Goal: Task Accomplishment & Management: Manage account settings

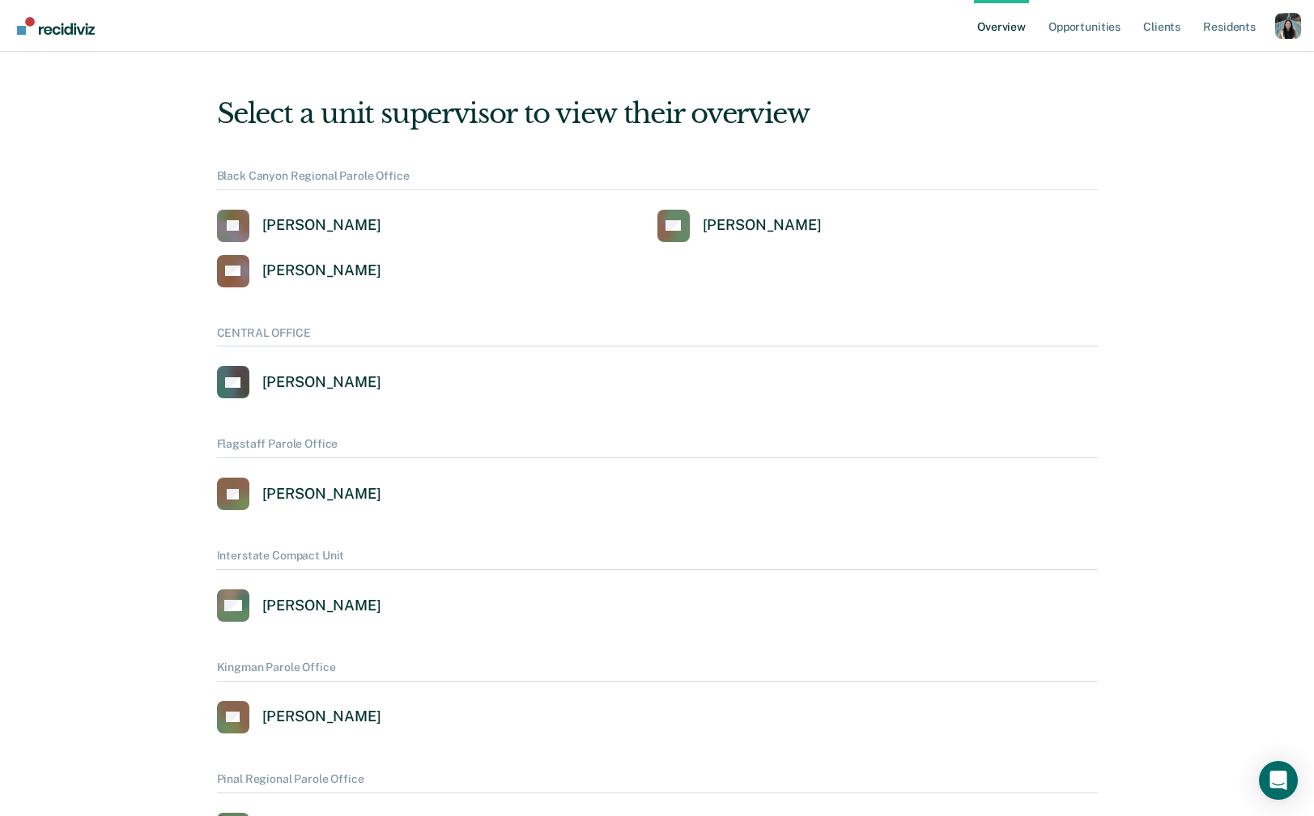
click at [1294, 36] on div "Profile dropdown button" at bounding box center [1288, 26] width 26 height 26
click at [1198, 64] on link "Profile" at bounding box center [1222, 65] width 130 height 14
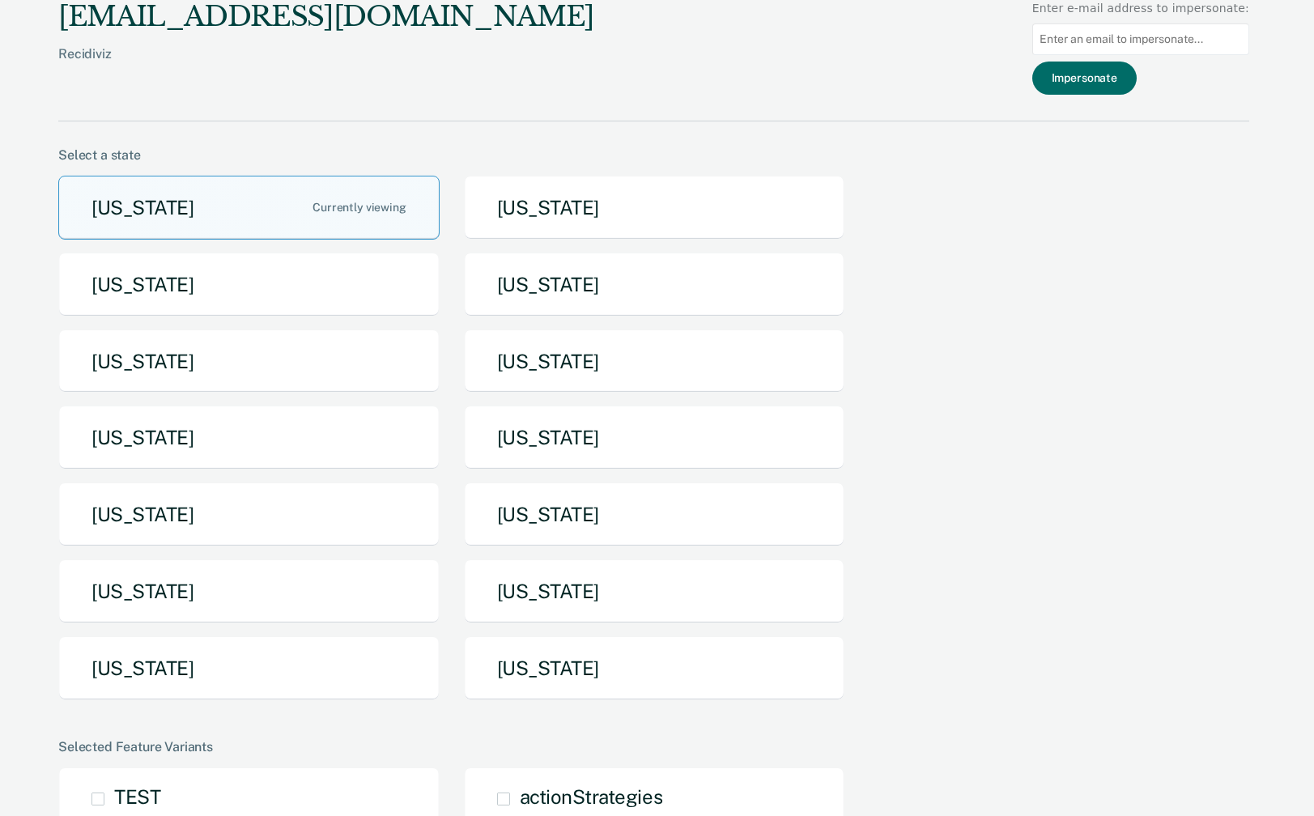
click at [1096, 41] on input at bounding box center [1140, 39] width 217 height 32
paste input "[EMAIL_ADDRESS][PERSON_NAME][DOMAIN_NAME][US_STATE]"
type input "[EMAIL_ADDRESS][PERSON_NAME][DOMAIN_NAME][US_STATE]"
click at [1094, 83] on button "Impersonate" at bounding box center [1084, 78] width 104 height 33
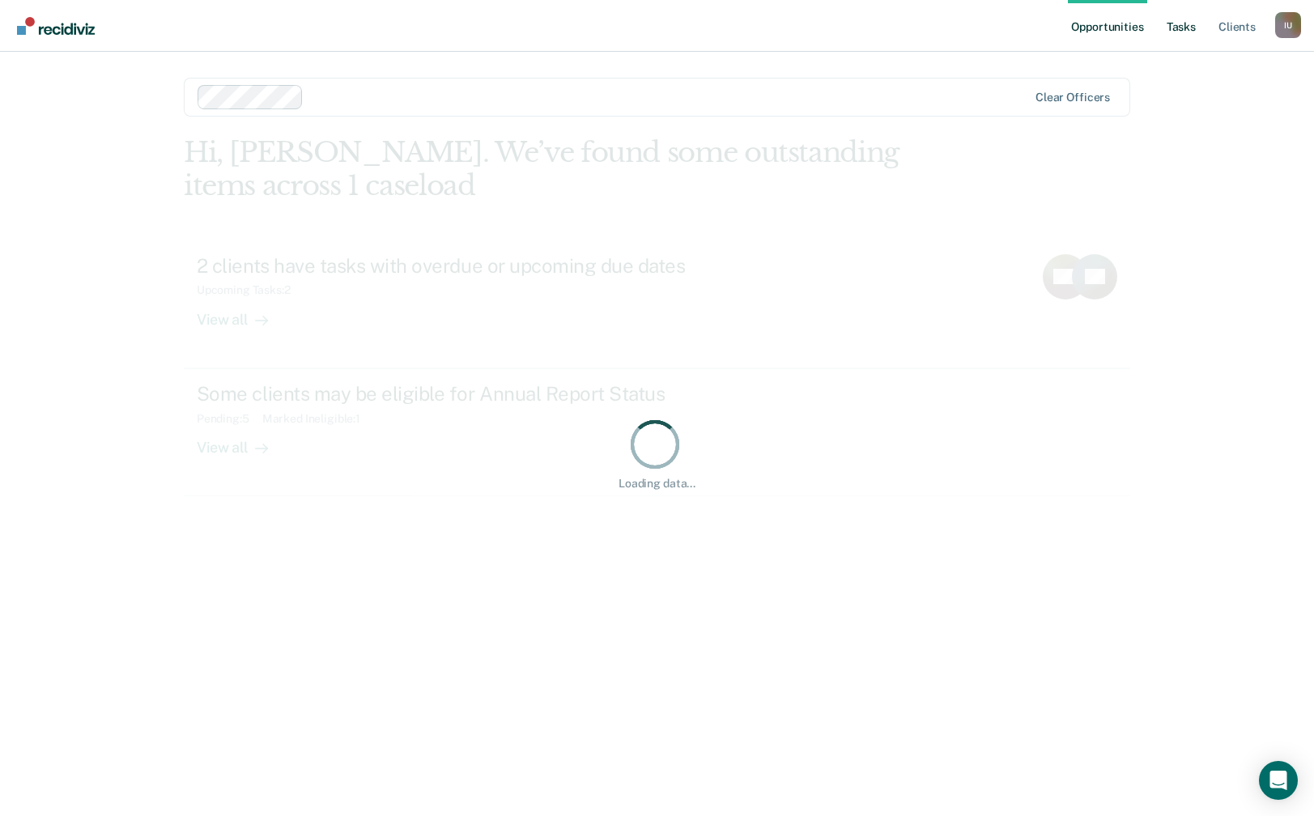
click at [1175, 40] on link "Tasks" at bounding box center [1181, 26] width 36 height 52
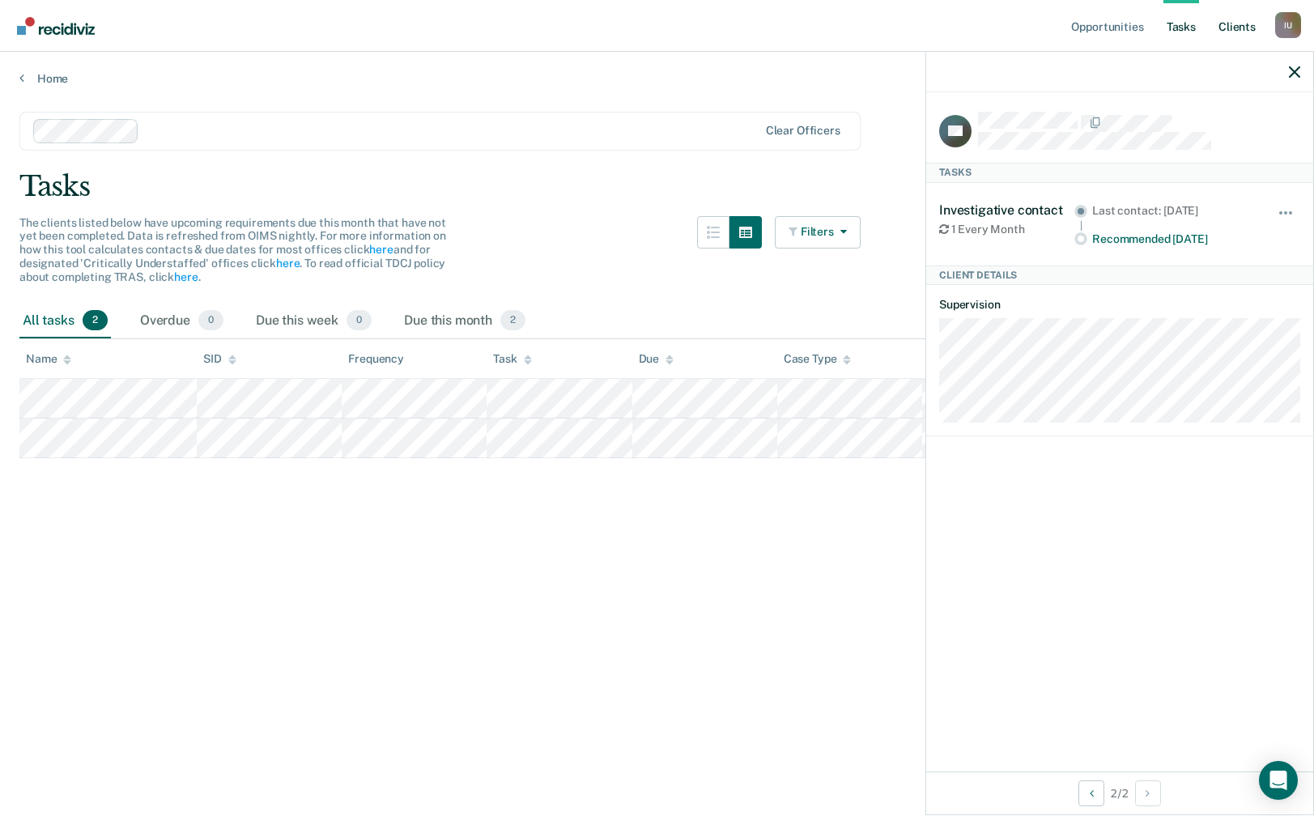
click at [1238, 20] on link "Client s" at bounding box center [1237, 26] width 44 height 52
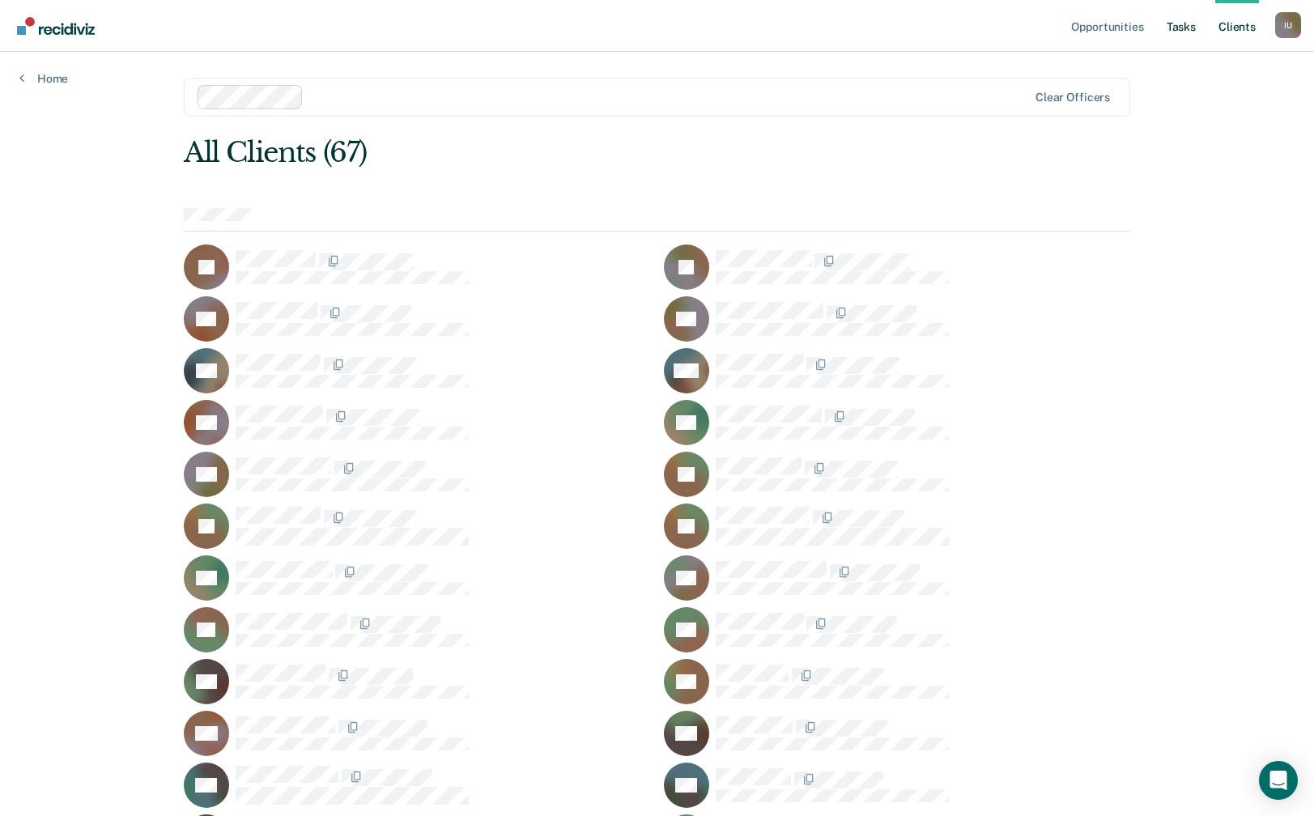
click at [1171, 34] on link "Tasks" at bounding box center [1181, 26] width 36 height 52
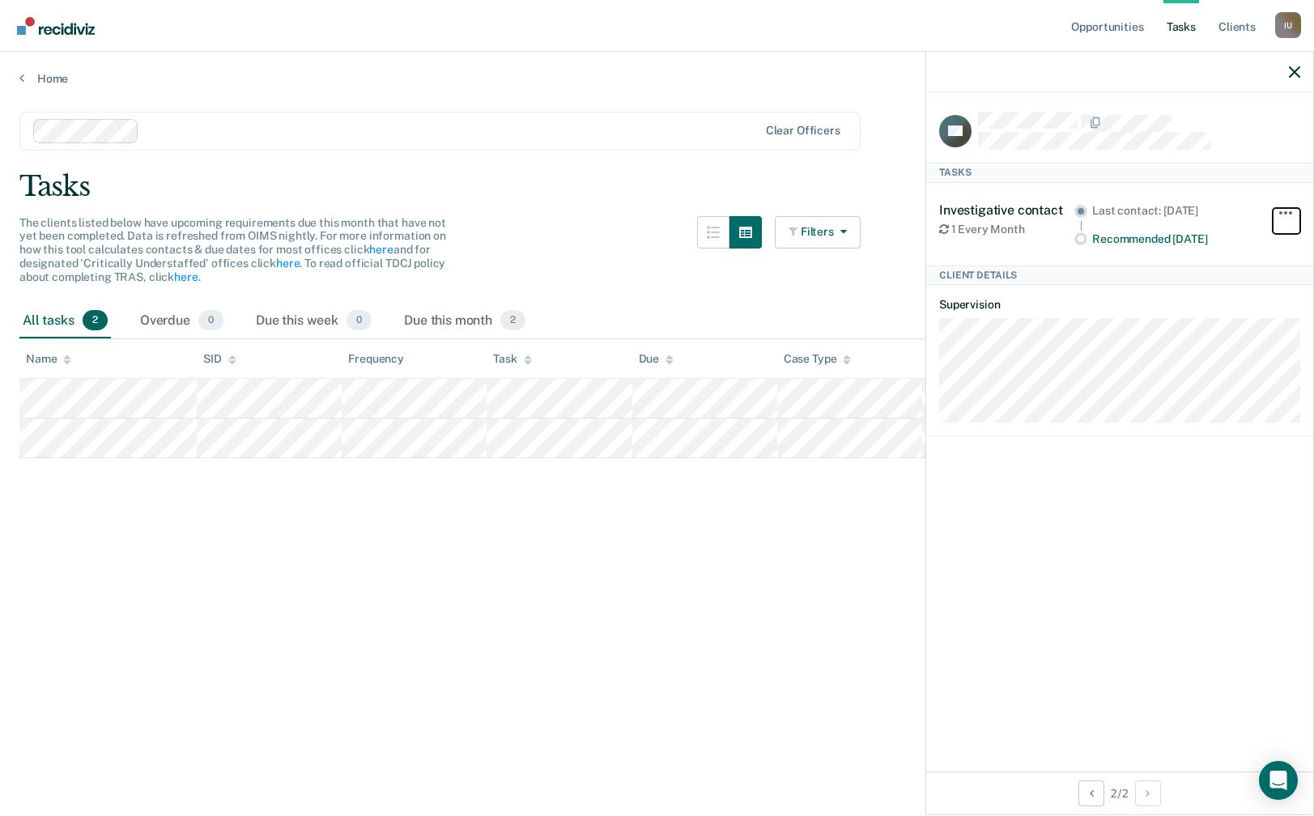
click at [1287, 209] on button "button" at bounding box center [1286, 221] width 28 height 26
click at [1291, 18] on div "I U" at bounding box center [1288, 25] width 26 height 26
click at [1164, 67] on link "Profile" at bounding box center [1222, 66] width 130 height 14
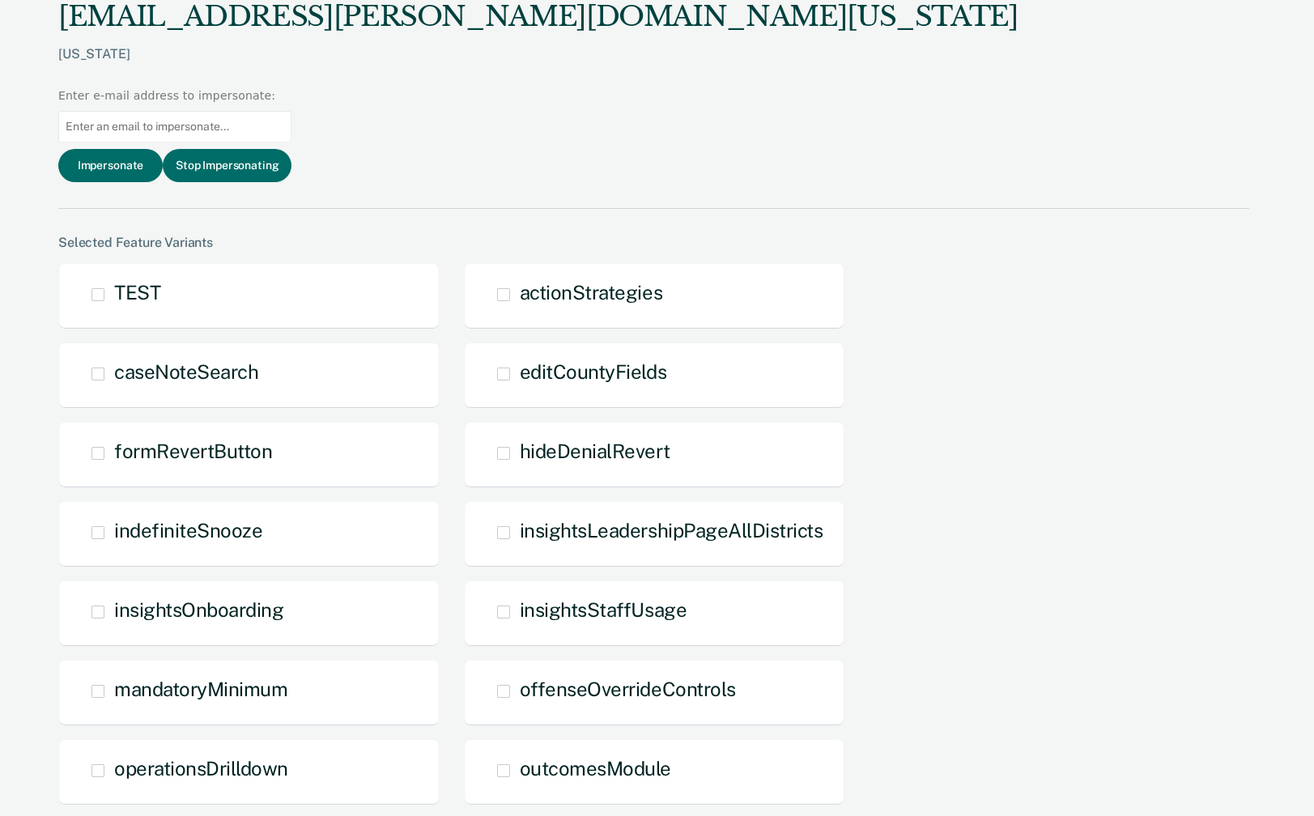
click at [291, 111] on input at bounding box center [174, 127] width 233 height 32
paste input "[EMAIL_ADDRESS][PERSON_NAME][DOMAIN_NAME][US_STATE]"
drag, startPoint x: 1025, startPoint y: 42, endPoint x: 1011, endPoint y: 41, distance: 14.6
click at [1011, 41] on div "[EMAIL_ADDRESS][PERSON_NAME][DOMAIN_NAME][US_STATE] [US_STATE] Enter e-mail add…" at bounding box center [653, 104] width 1191 height 209
type input "[EMAIL_ADDRESS][PERSON_NAME][DOMAIN_NAME][US_STATE]"
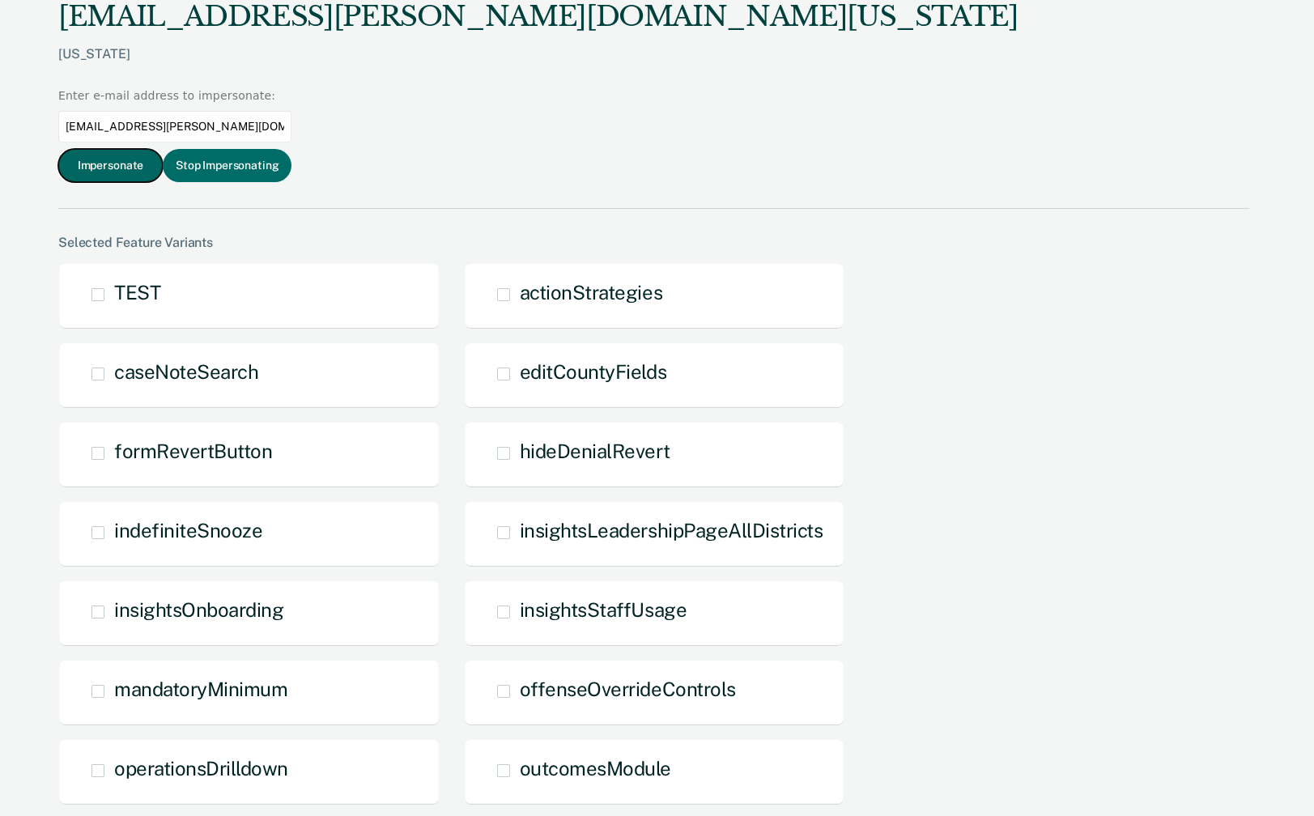
click at [163, 149] on button "Impersonate" at bounding box center [110, 165] width 104 height 33
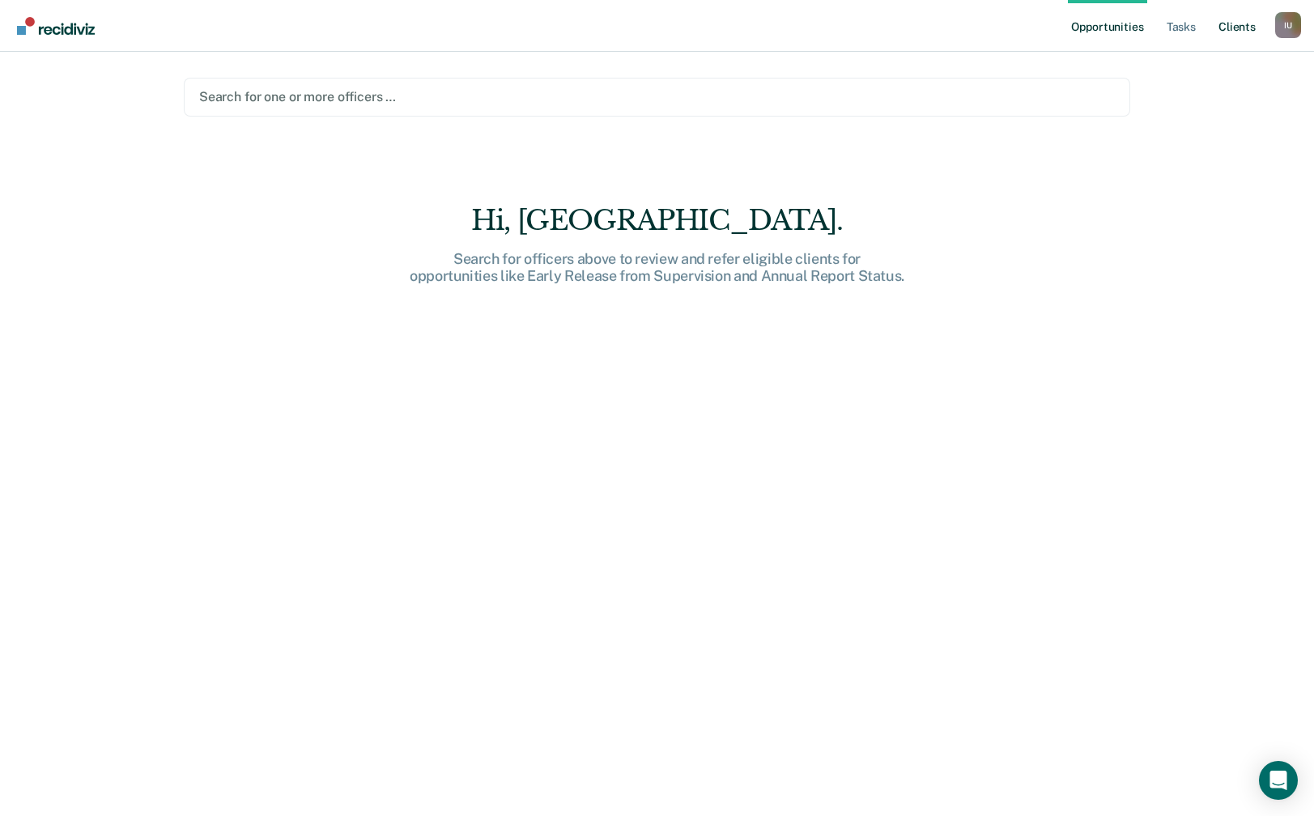
click at [1245, 43] on link "Client s" at bounding box center [1237, 26] width 44 height 52
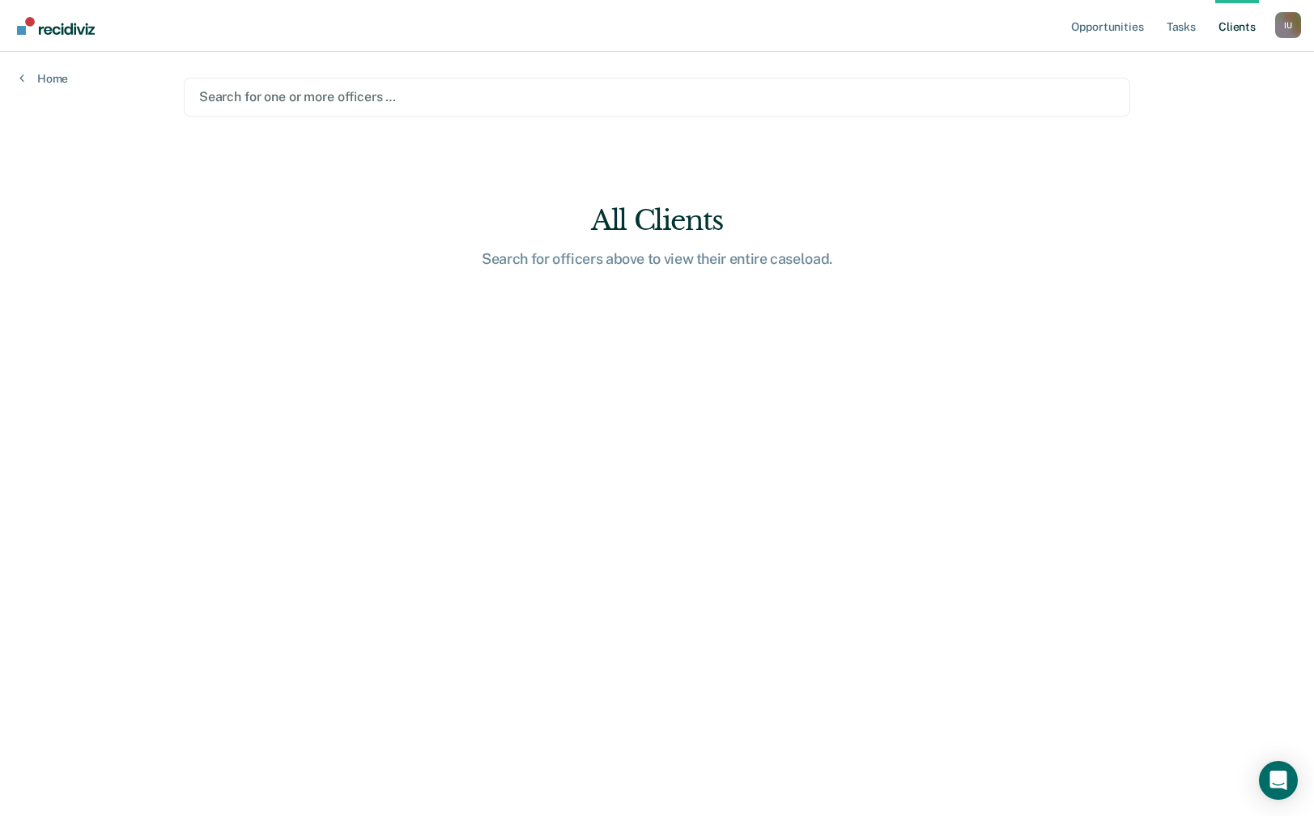
click at [514, 100] on div at bounding box center [656, 96] width 915 height 19
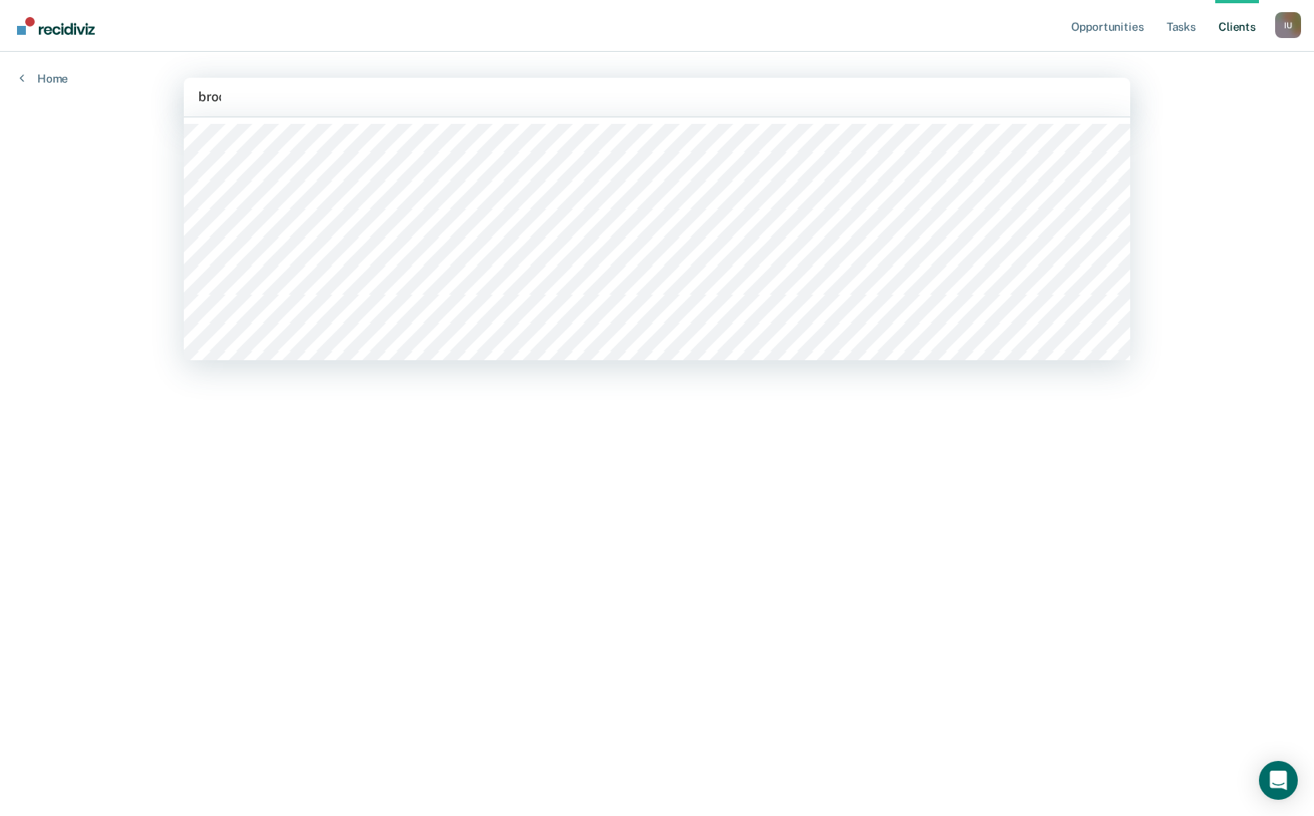
type input "brook"
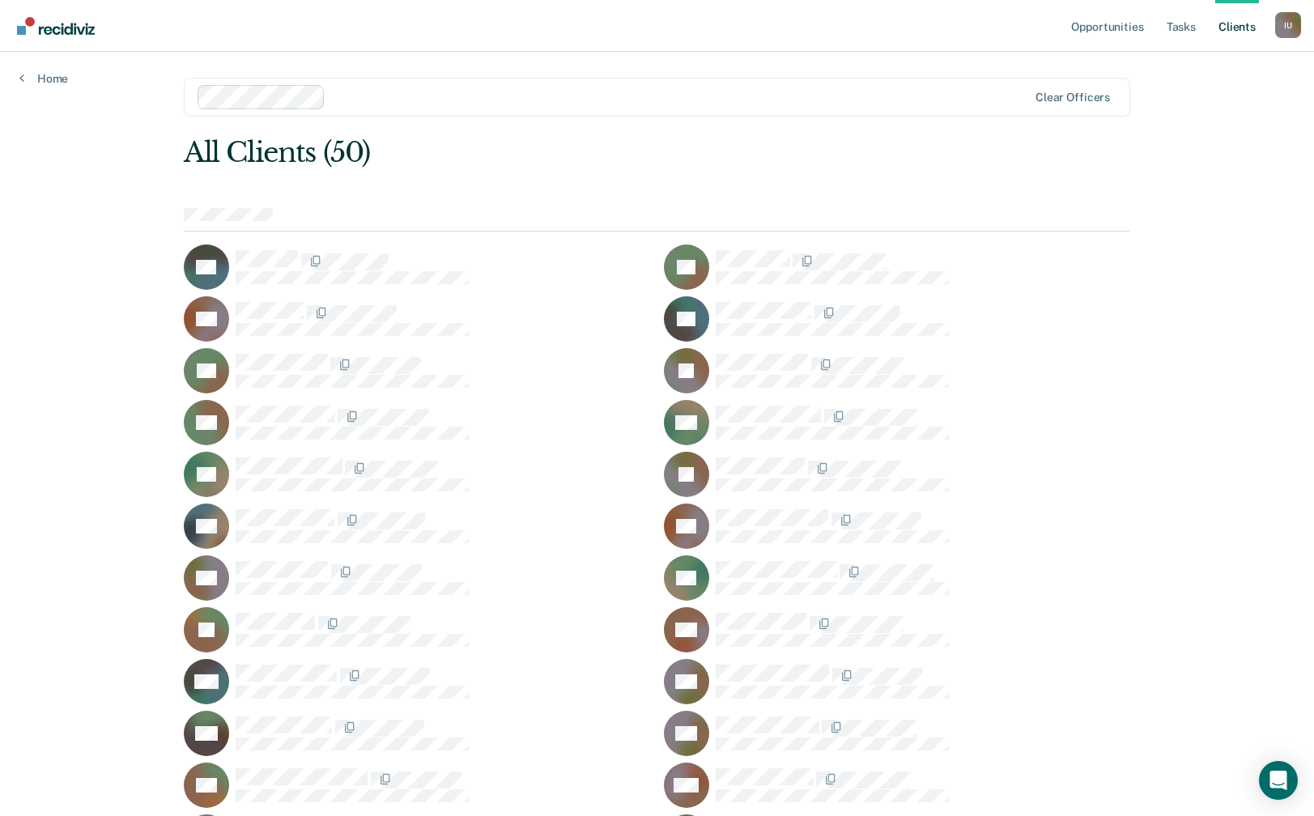
scroll to position [779, 0]
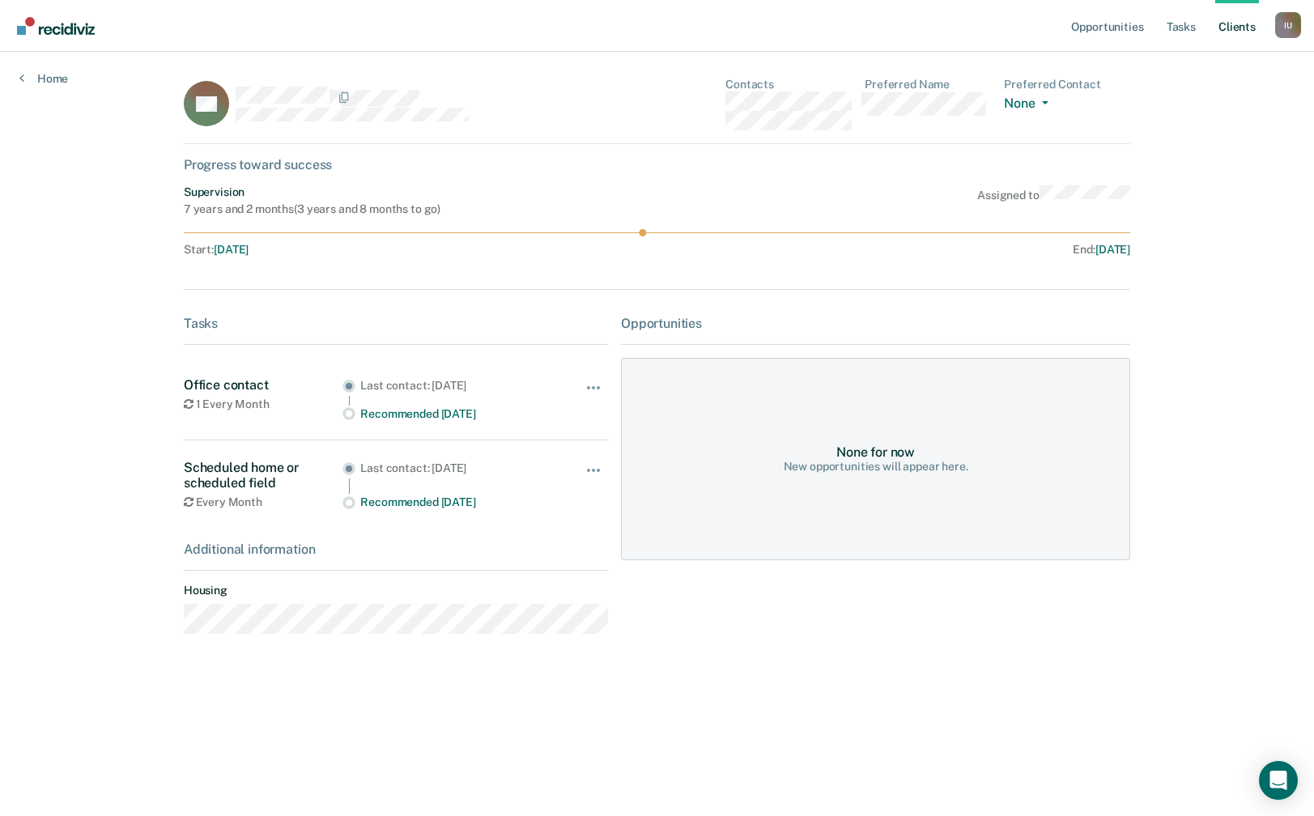
click at [1292, 28] on div "I U" at bounding box center [1288, 25] width 26 height 26
click at [1209, 66] on link "Profile" at bounding box center [1222, 66] width 130 height 14
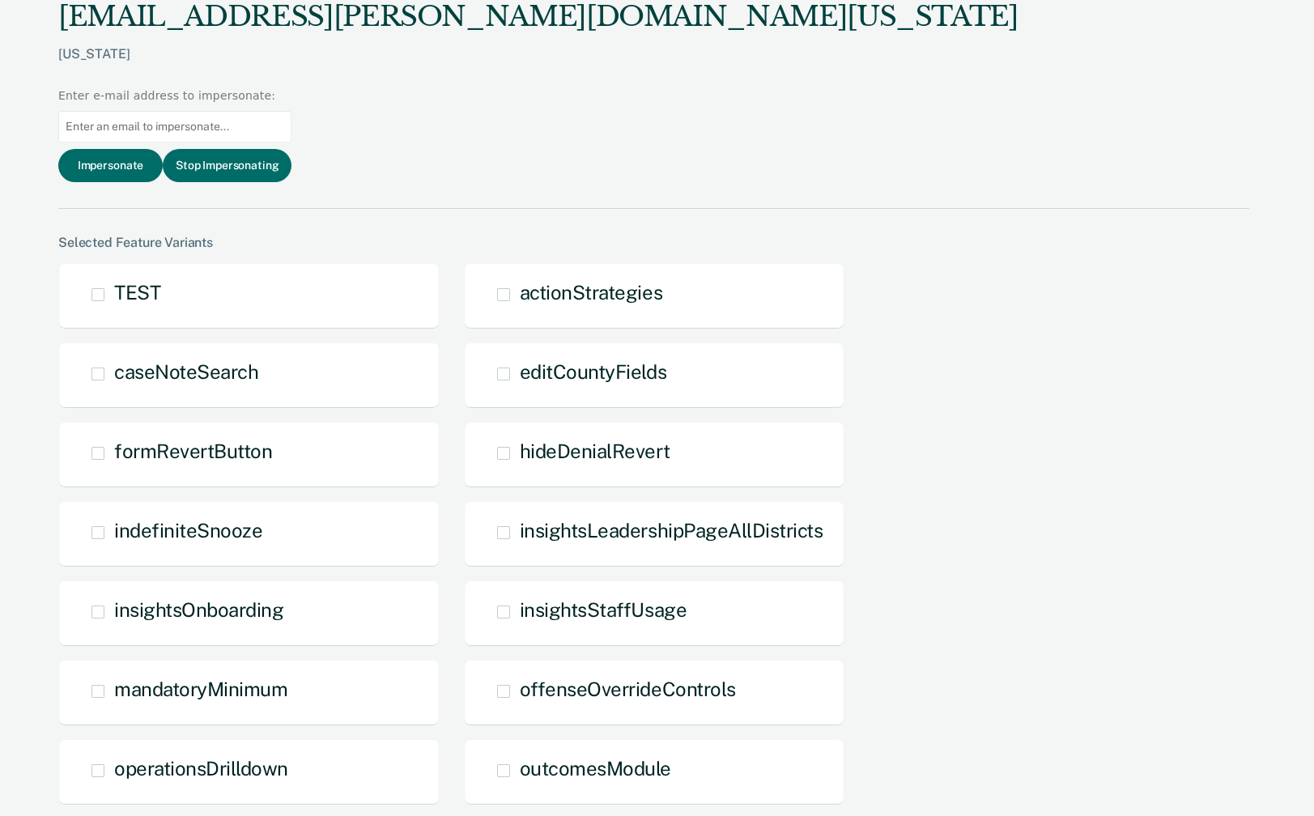
click at [291, 111] on input at bounding box center [174, 127] width 233 height 32
paste input "[PERSON_NAME][EMAIL_ADDRESS][PERSON_NAME][DOMAIN_NAME][US_STATE]"
type input "[PERSON_NAME][EMAIL_ADDRESS][PERSON_NAME][DOMAIN_NAME][US_STATE]"
click at [163, 149] on button "Impersonate" at bounding box center [110, 165] width 104 height 33
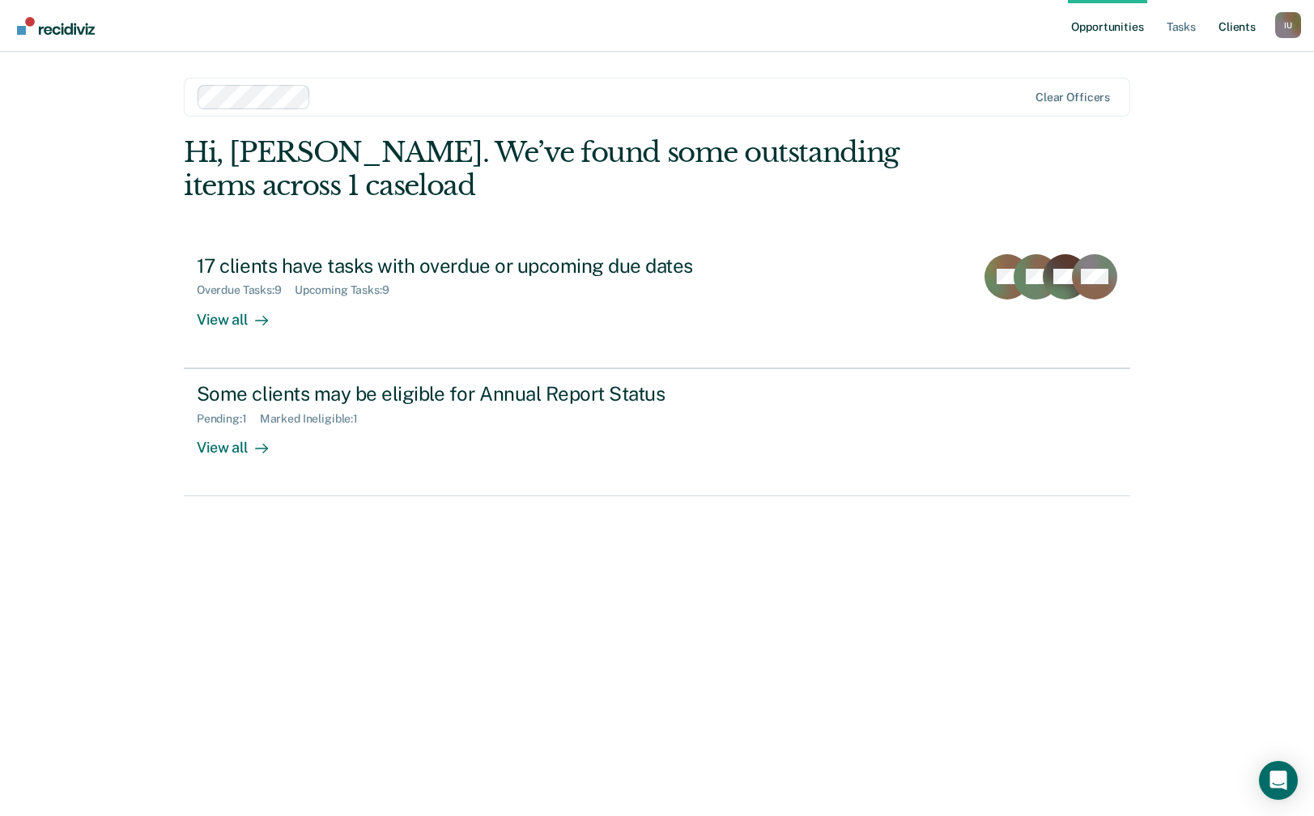
click at [1233, 34] on link "Client s" at bounding box center [1237, 26] width 44 height 52
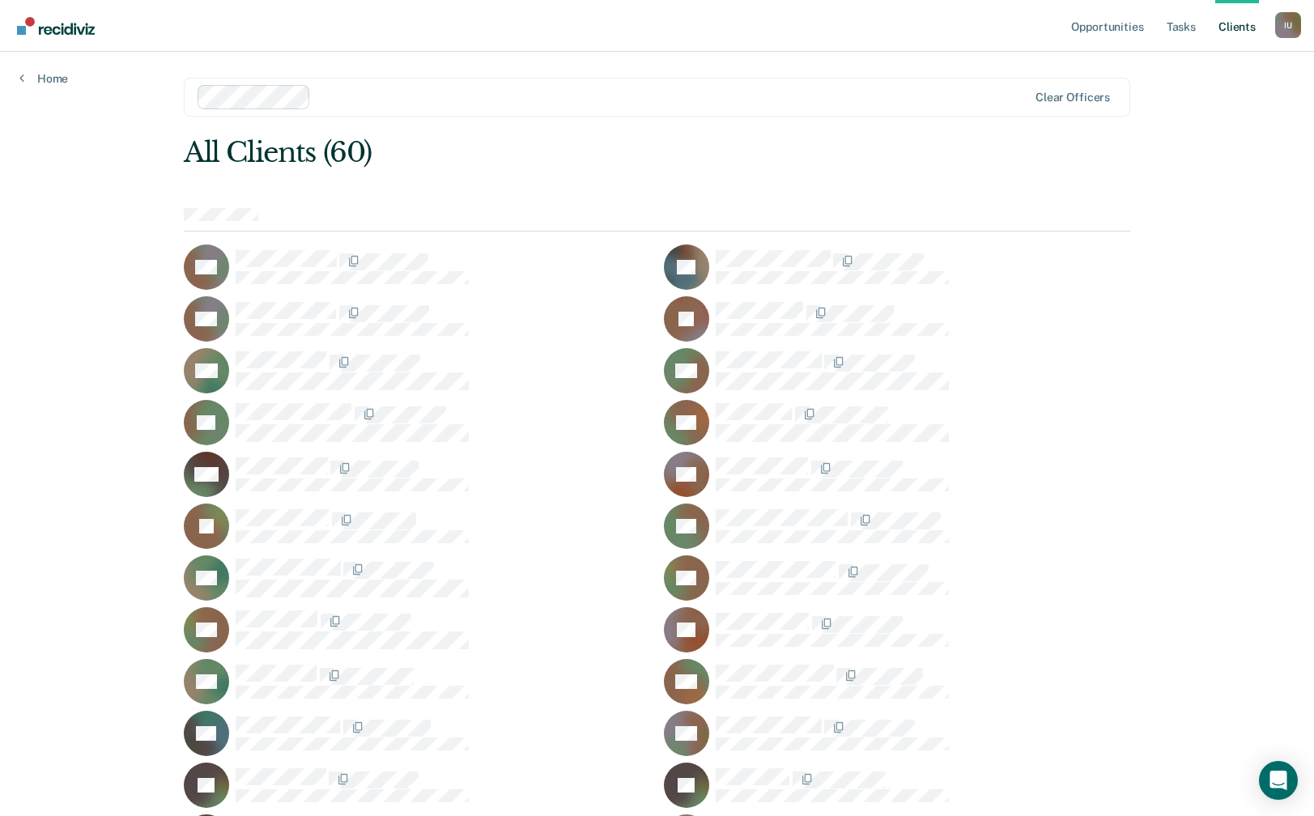
click at [1276, 26] on div "I U" at bounding box center [1288, 25] width 26 height 26
click at [1289, 34] on div "I U" at bounding box center [1288, 25] width 26 height 26
click at [1203, 61] on link "Profile" at bounding box center [1222, 66] width 130 height 14
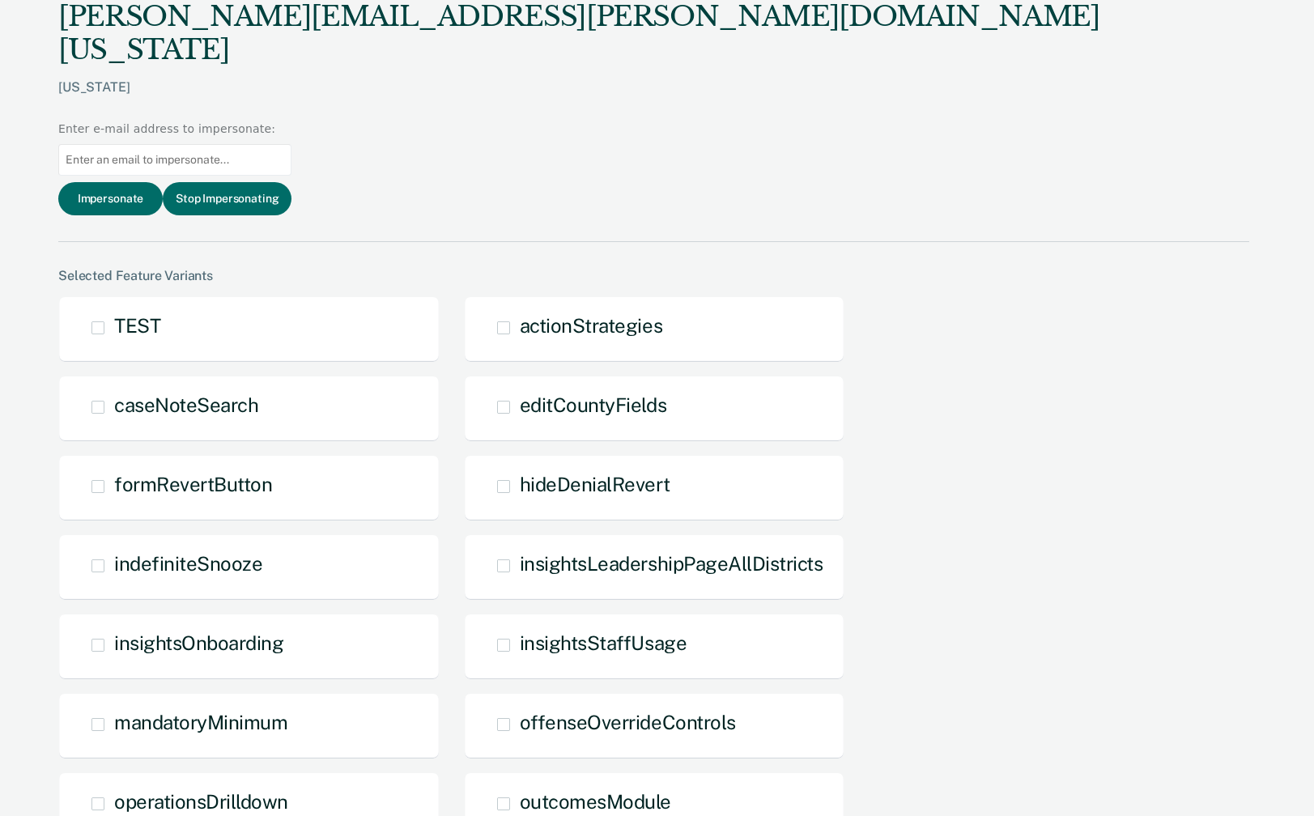
click at [291, 144] on input at bounding box center [174, 160] width 233 height 32
paste input "[EMAIL_ADDRESS][PERSON_NAME][DOMAIN_NAME][US_STATE]"
type input "[EMAIL_ADDRESS][PERSON_NAME][DOMAIN_NAME][US_STATE]"
click at [163, 182] on button "Impersonate" at bounding box center [110, 198] width 104 height 33
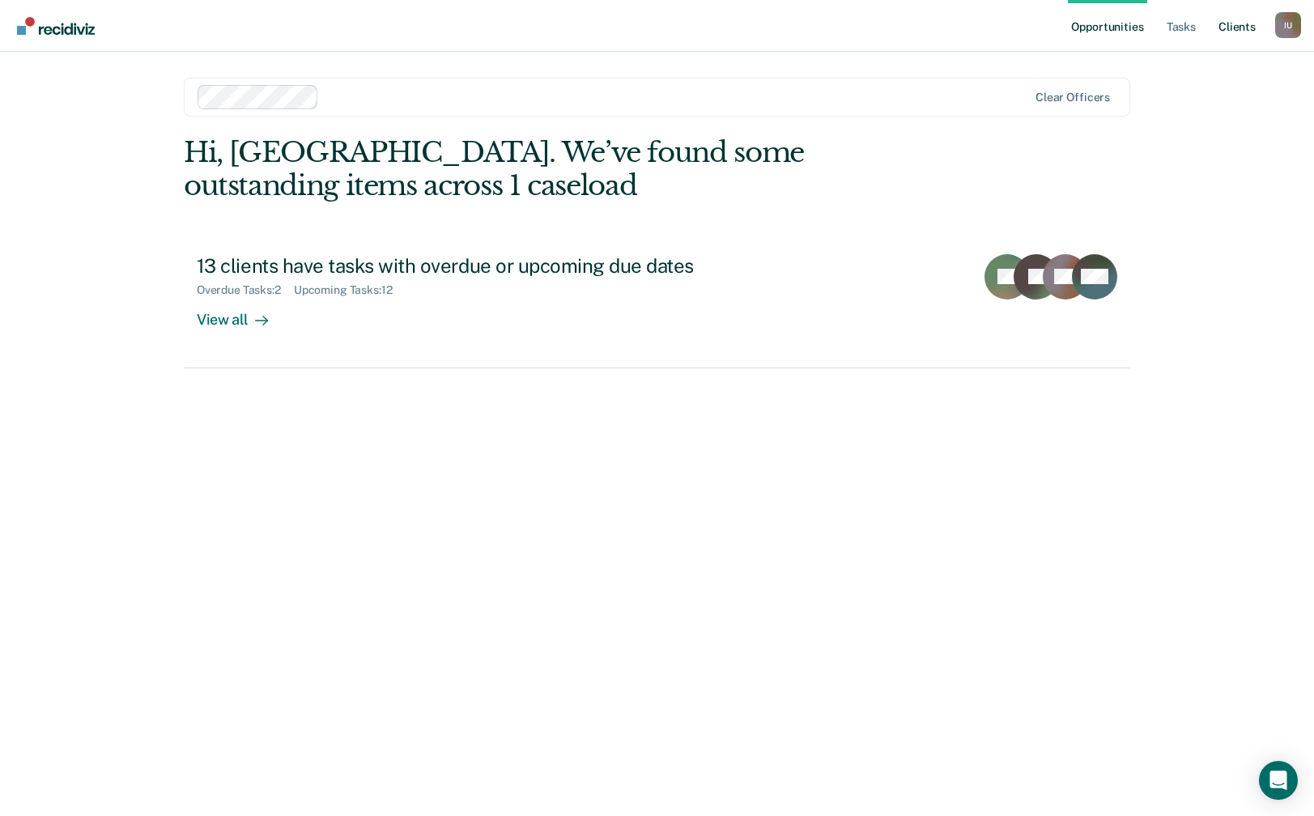
click at [1244, 26] on link "Client s" at bounding box center [1237, 26] width 44 height 52
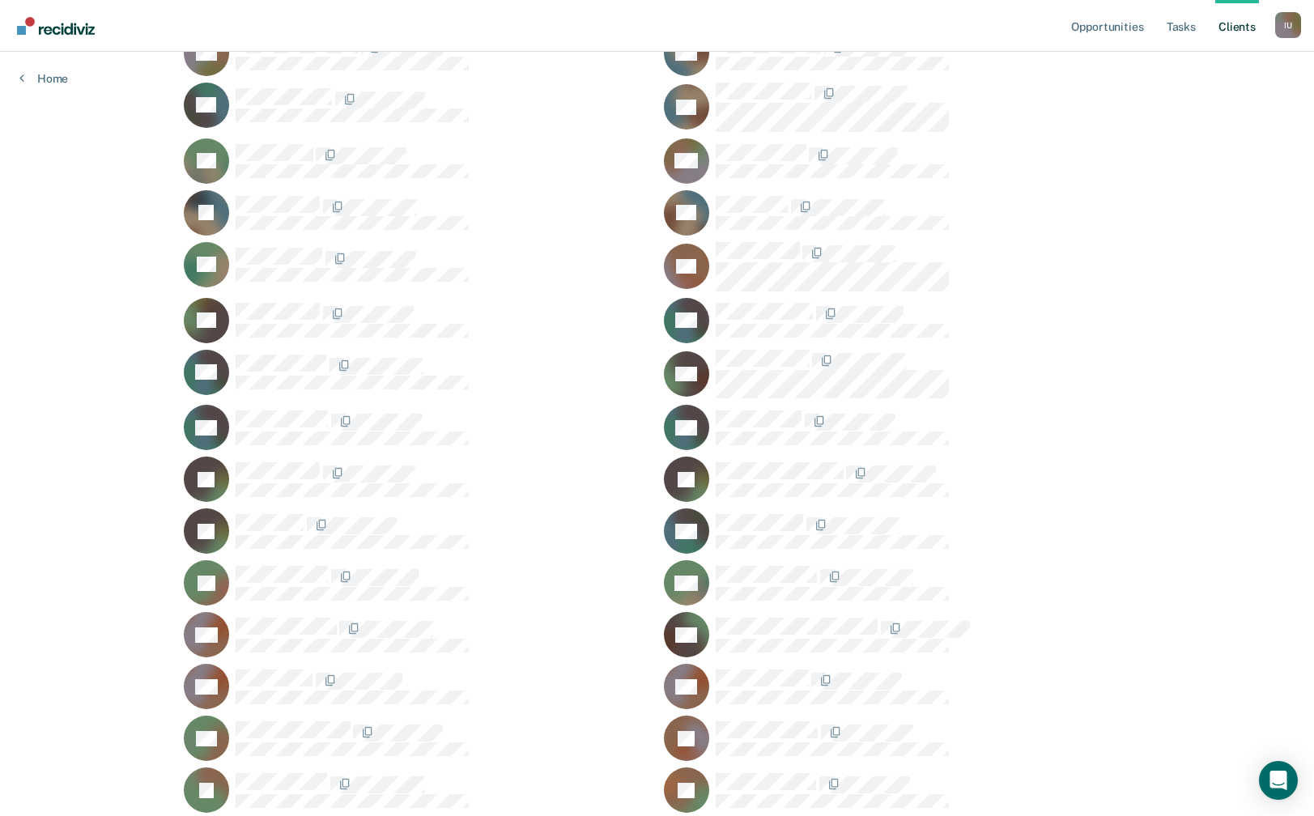
scroll to position [490, 0]
